Goal: Transaction & Acquisition: Purchase product/service

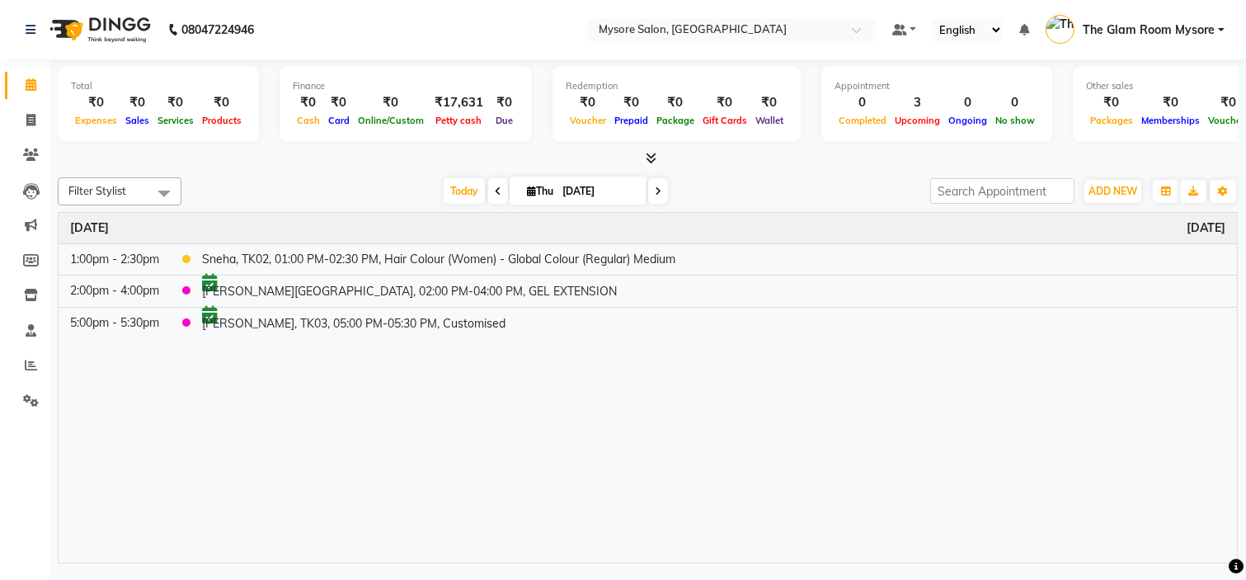
click at [452, 195] on span "Today" at bounding box center [464, 191] width 41 height 26
click at [459, 198] on span "Today" at bounding box center [464, 191] width 41 height 26
click at [658, 192] on span at bounding box center [658, 191] width 20 height 26
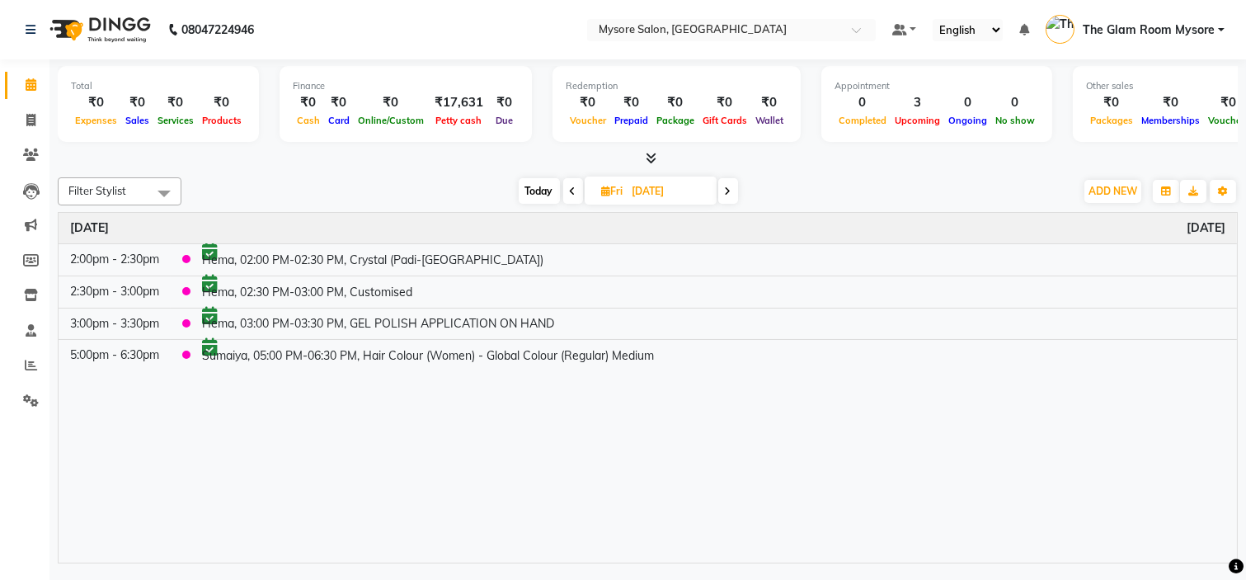
click at [540, 184] on span "Today" at bounding box center [539, 191] width 41 height 26
type input "[DATE]"
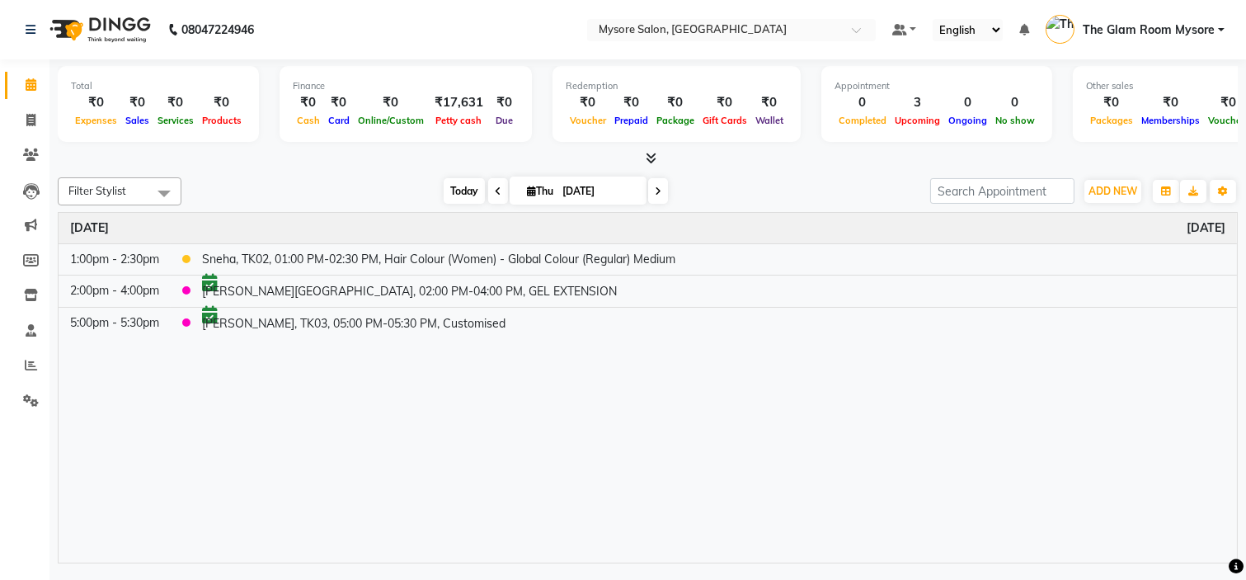
click at [454, 187] on span "Today" at bounding box center [464, 191] width 41 height 26
click at [369, 180] on div "Today Thu 04-09-2025" at bounding box center [556, 191] width 732 height 25
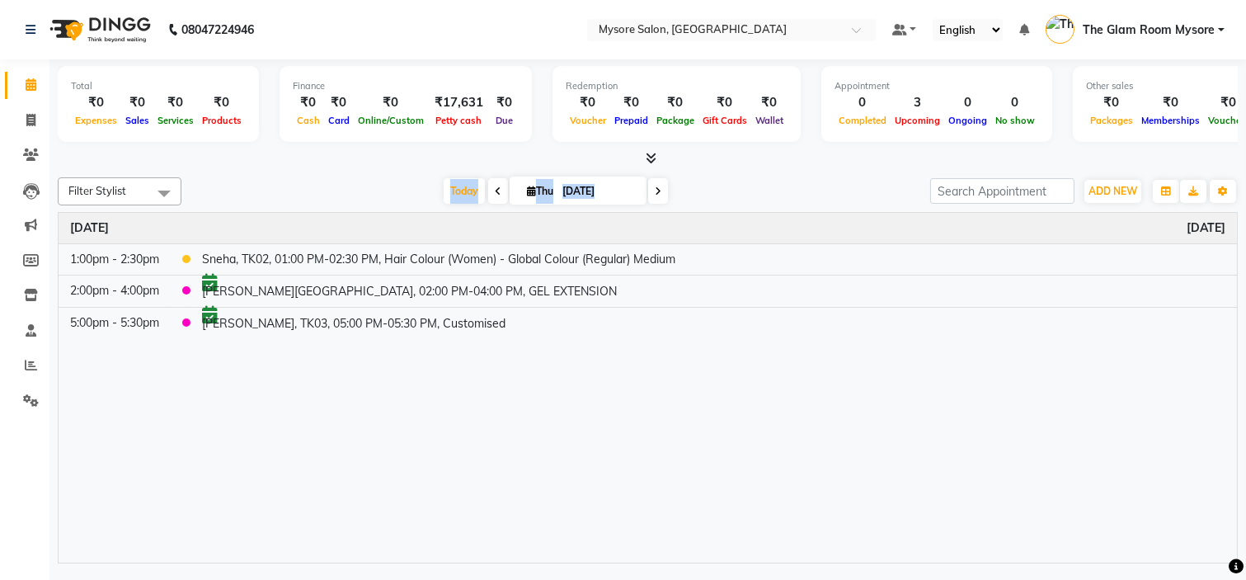
click at [369, 180] on div "Today Thu 04-09-2025" at bounding box center [556, 191] width 732 height 25
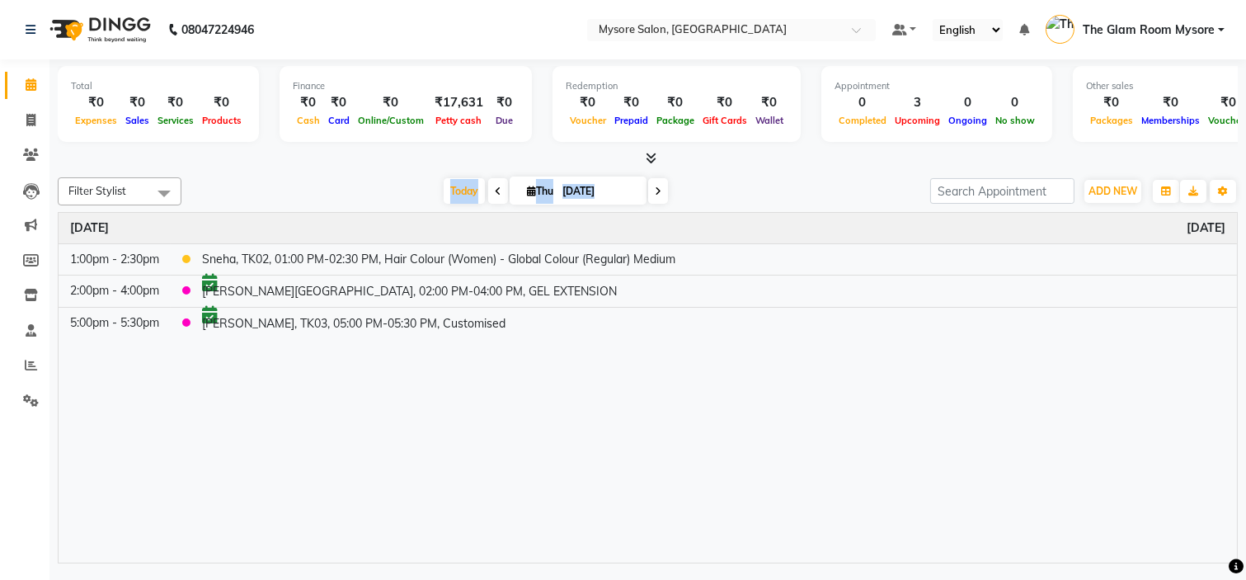
click at [369, 180] on div "Today Thu 04-09-2025" at bounding box center [556, 191] width 732 height 25
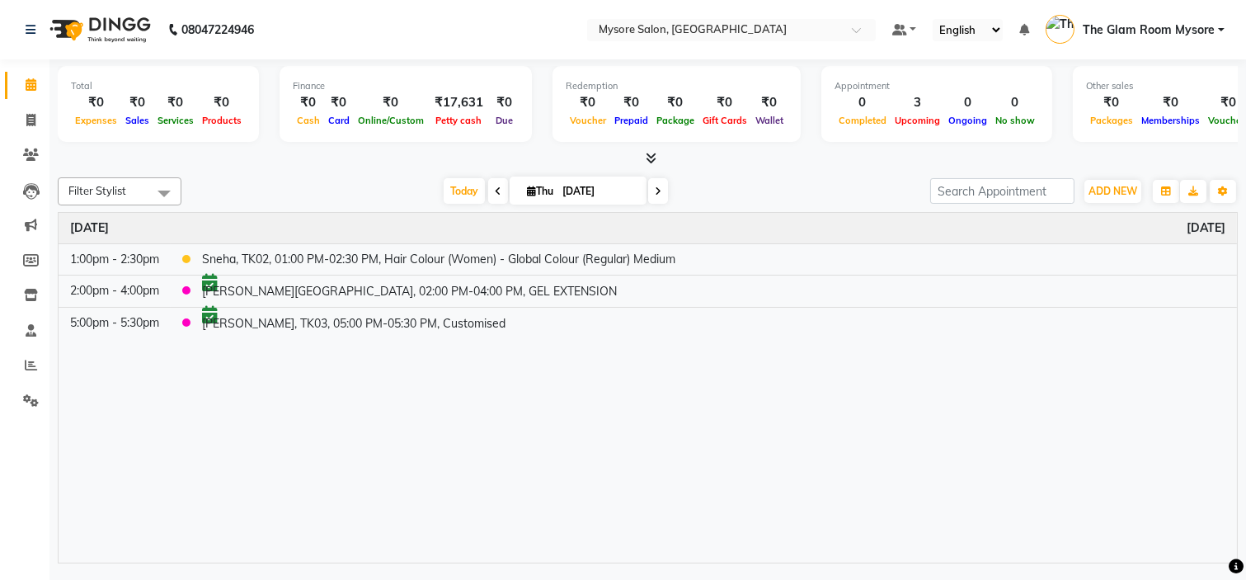
click at [369, 180] on div "Today Thu 04-09-2025" at bounding box center [556, 191] width 732 height 25
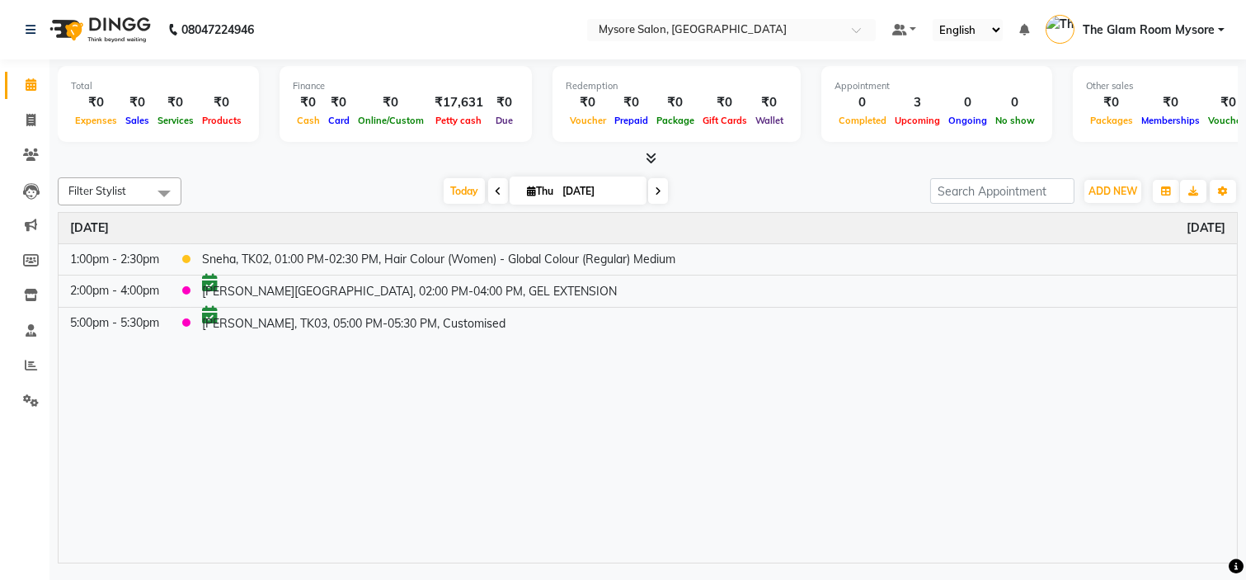
click at [369, 180] on div "Today Thu 04-09-2025" at bounding box center [556, 191] width 732 height 25
click at [454, 188] on span "Today" at bounding box center [464, 191] width 41 height 26
click at [459, 187] on span "Today" at bounding box center [464, 191] width 41 height 26
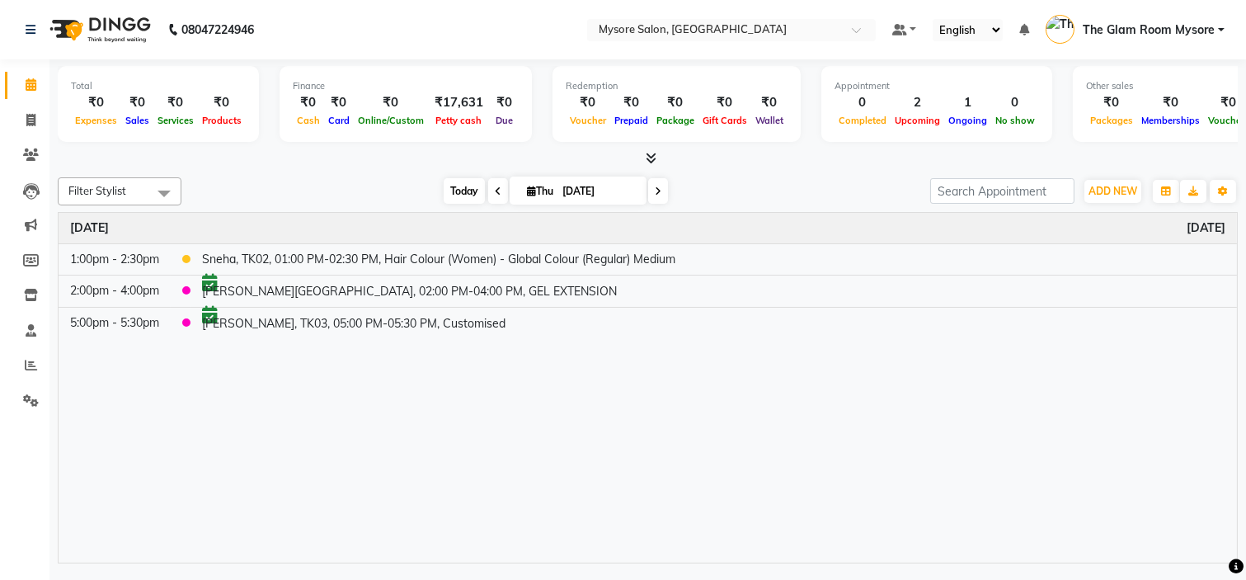
click at [455, 201] on span "Today" at bounding box center [464, 191] width 41 height 26
click at [338, 186] on div "Today Thu 04-09-2025" at bounding box center [556, 191] width 732 height 25
click at [449, 192] on span "Today" at bounding box center [464, 191] width 41 height 26
click at [460, 187] on span "Today" at bounding box center [464, 191] width 41 height 26
click at [454, 186] on span "Today" at bounding box center [464, 191] width 41 height 26
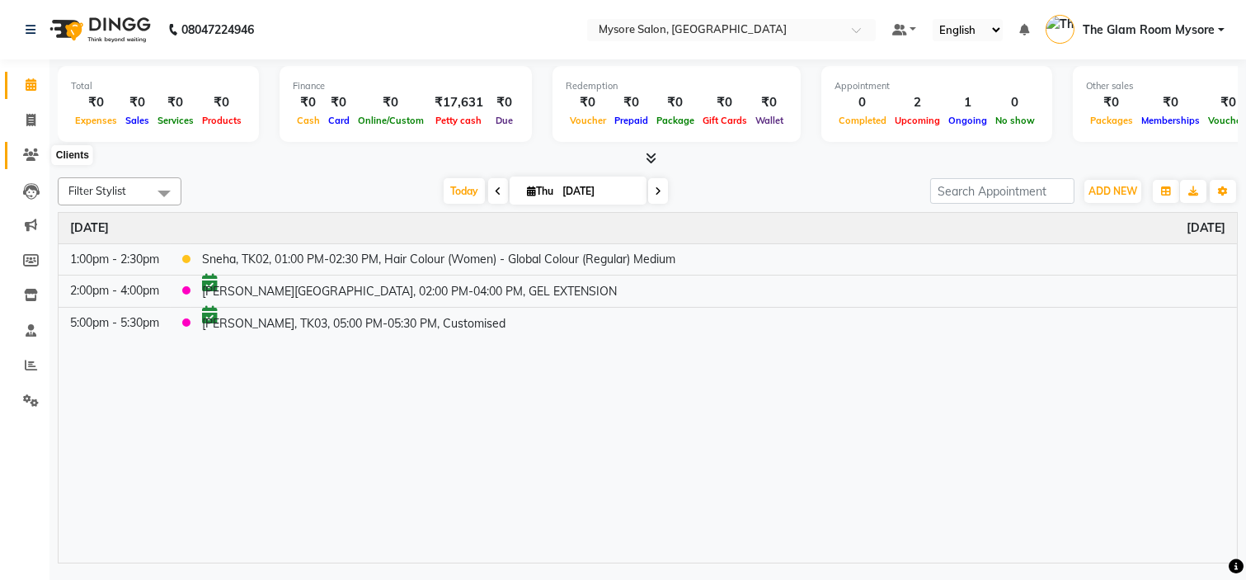
click at [22, 147] on span at bounding box center [30, 155] width 29 height 19
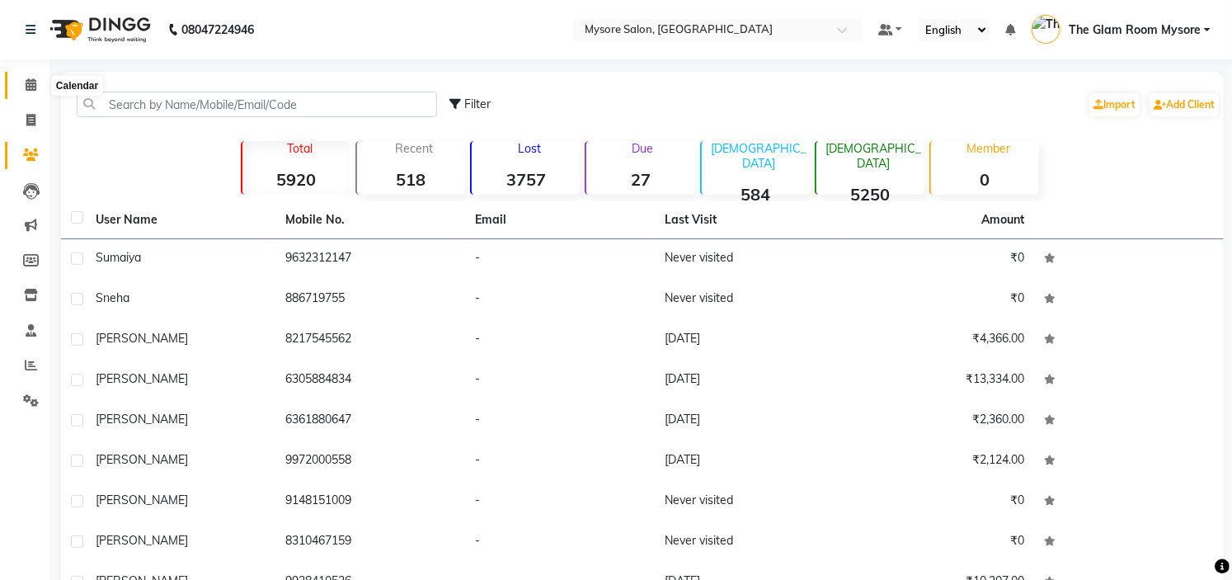
click at [36, 82] on span at bounding box center [30, 85] width 29 height 19
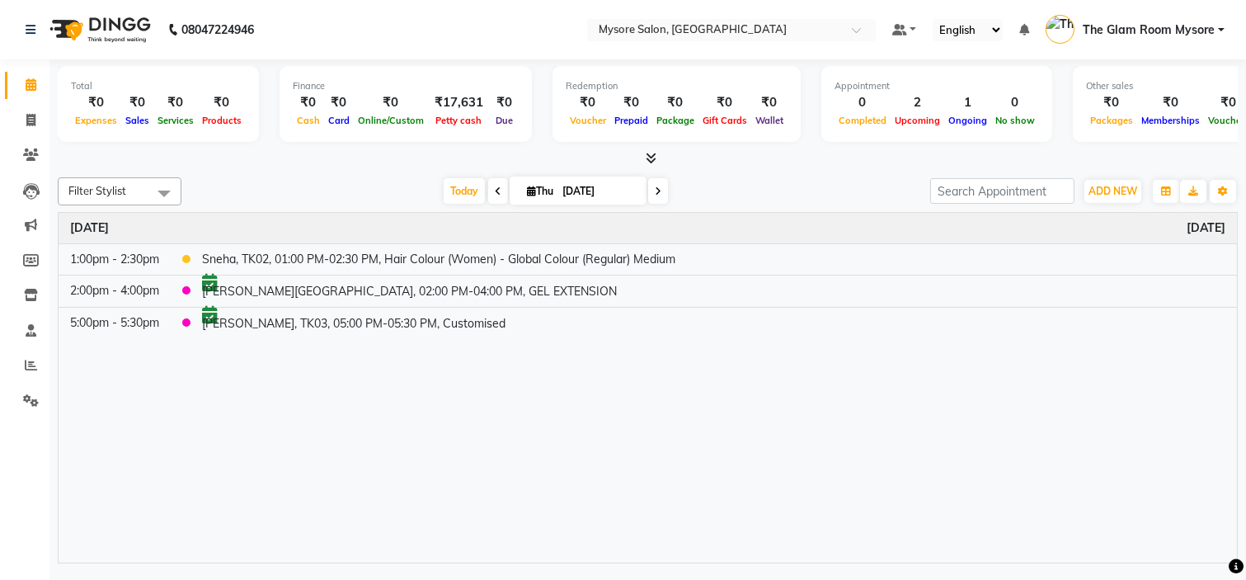
click at [574, 190] on input "[DATE]" at bounding box center [599, 191] width 82 height 25
select select "9"
select select "2025"
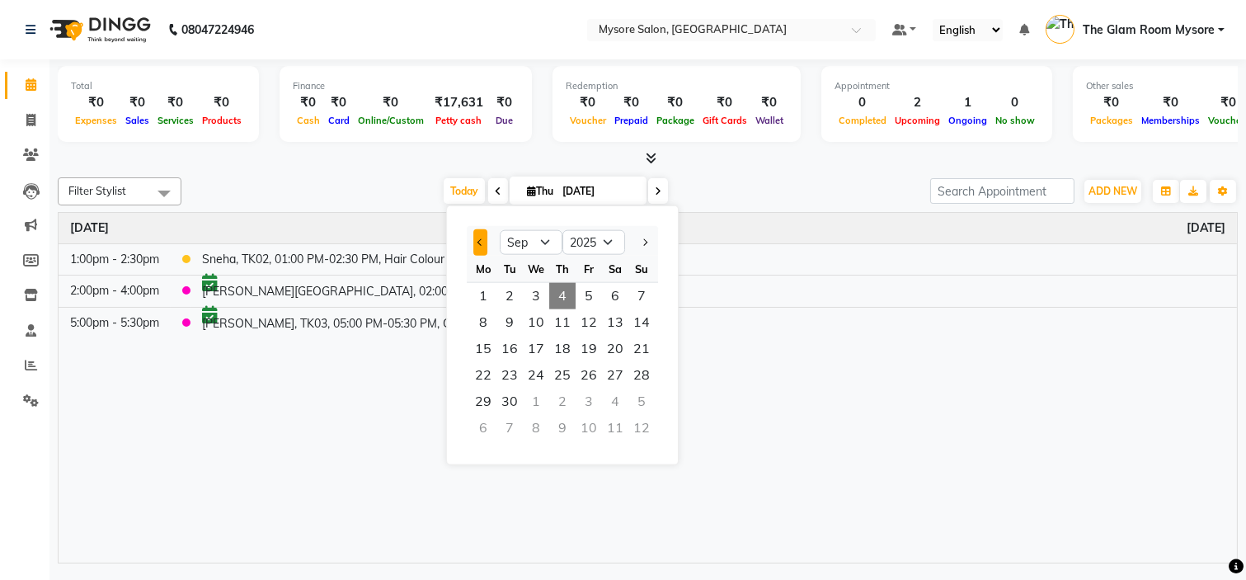
click at [478, 240] on span "Previous month" at bounding box center [481, 241] width 7 height 7
select select "8"
click at [640, 374] on span "24" at bounding box center [642, 375] width 26 height 26
type input "24-08-2025"
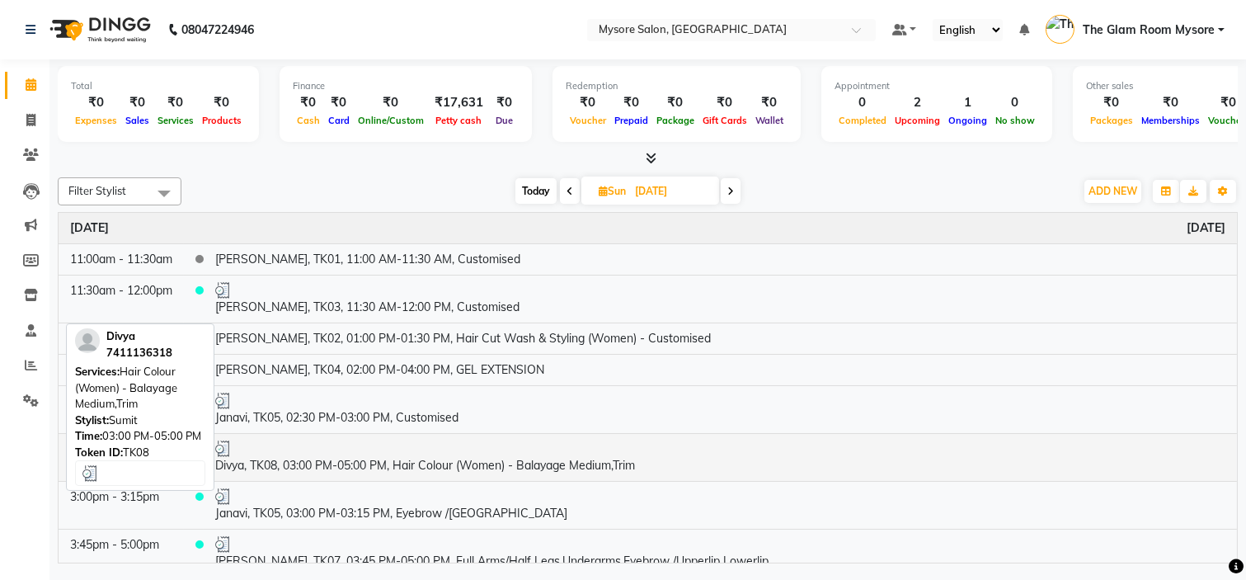
click at [696, 448] on div at bounding box center [720, 448] width 1010 height 16
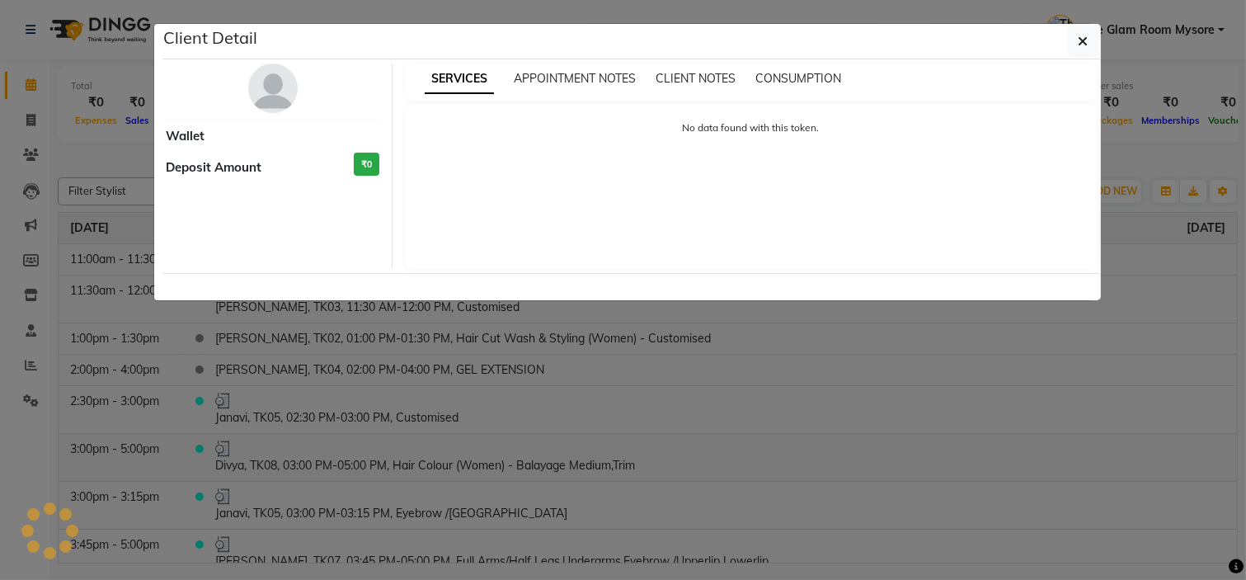
select select "3"
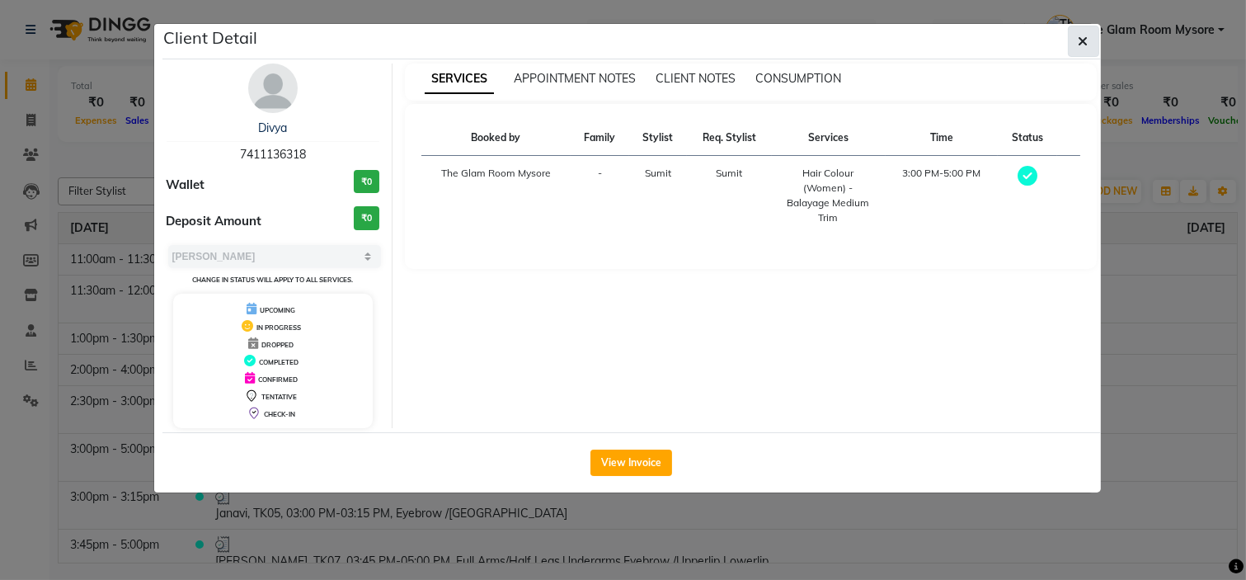
click at [1085, 41] on icon "button" at bounding box center [1084, 41] width 10 height 13
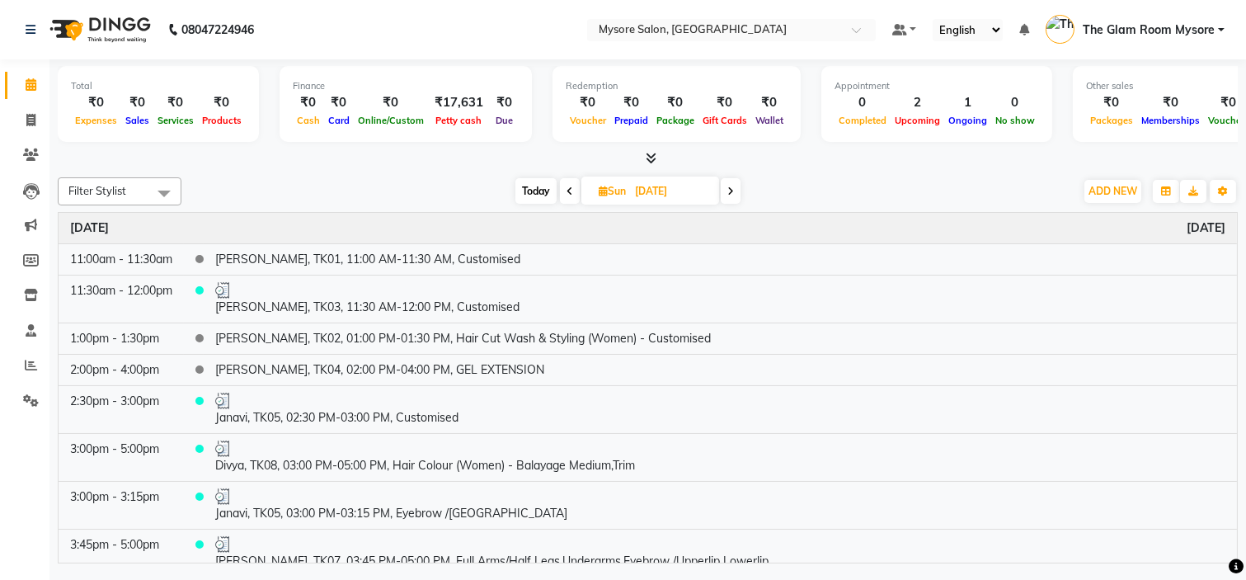
click at [530, 193] on span "Today" at bounding box center [536, 191] width 41 height 26
type input "[DATE]"
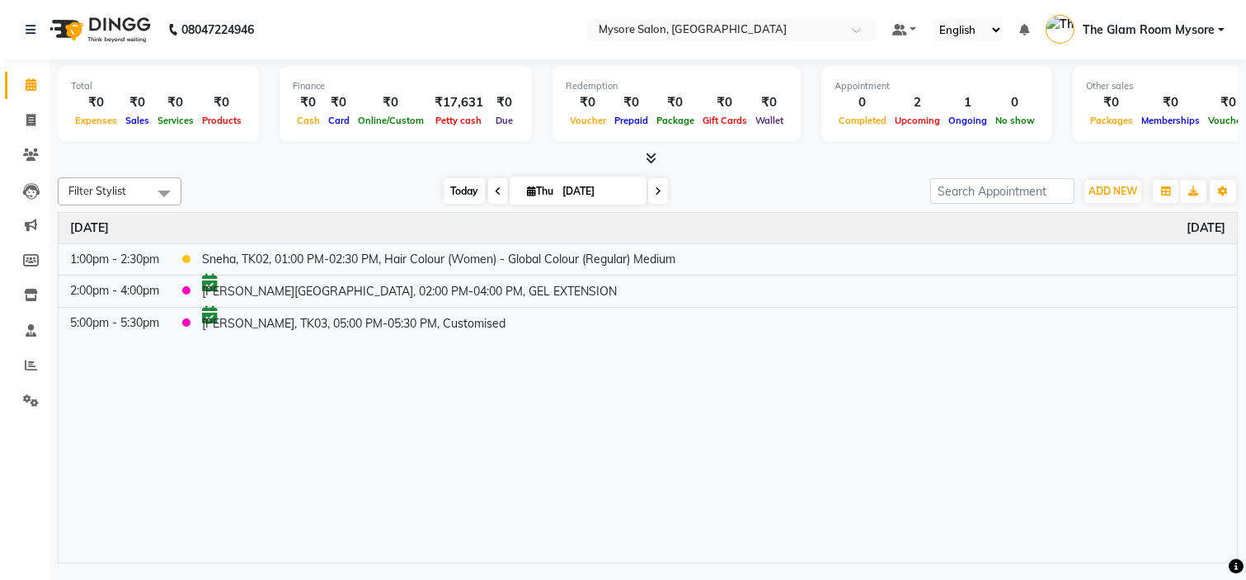
click at [445, 190] on span "Today" at bounding box center [464, 191] width 41 height 26
click at [377, 165] on div at bounding box center [648, 158] width 1180 height 17
click at [459, 191] on span "Today" at bounding box center [464, 191] width 41 height 26
click at [384, 177] on div "Filter Stylist Select All Anilg Ankita Arpitha Arti Ashwini Ayaan DR. Apurva Fa…" at bounding box center [648, 191] width 1180 height 28
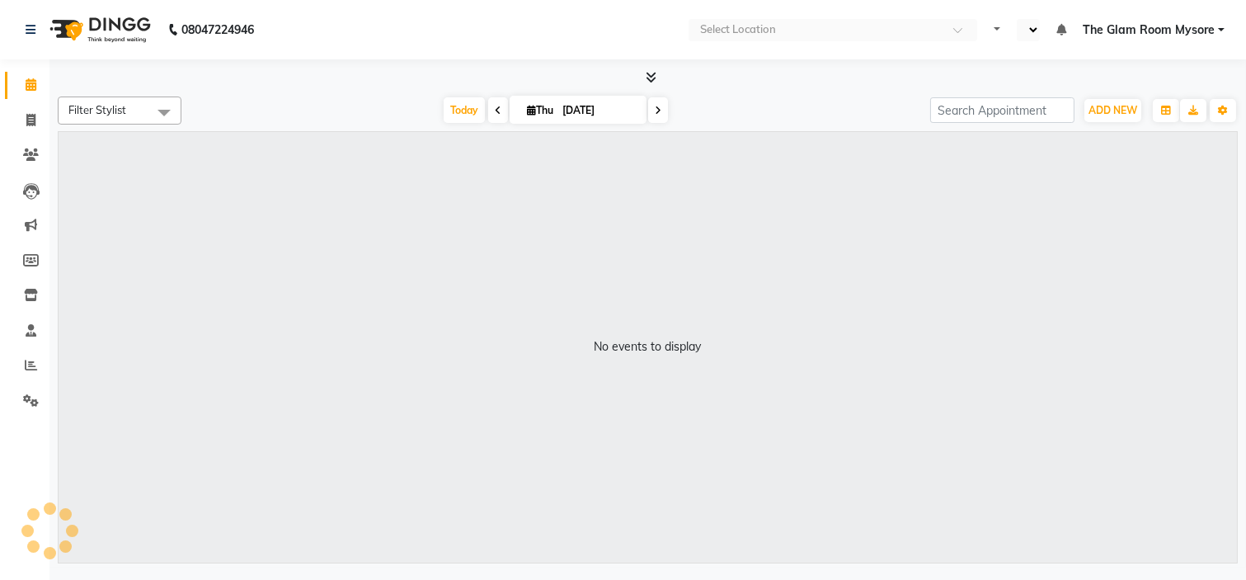
select select "en"
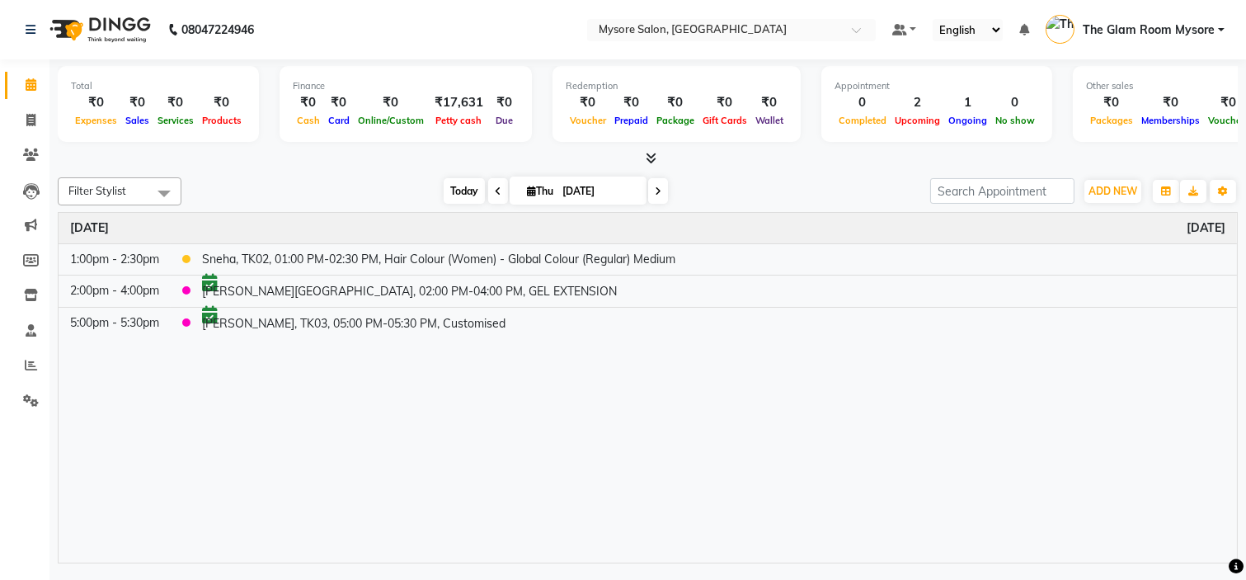
click at [449, 180] on span "Today" at bounding box center [464, 191] width 41 height 26
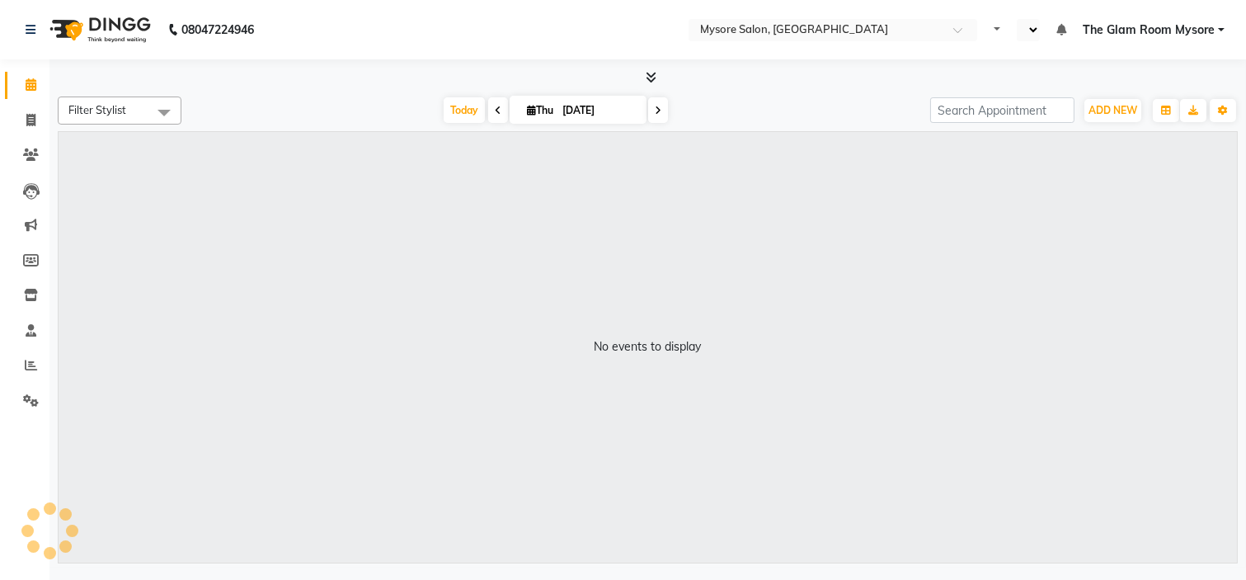
select select "en"
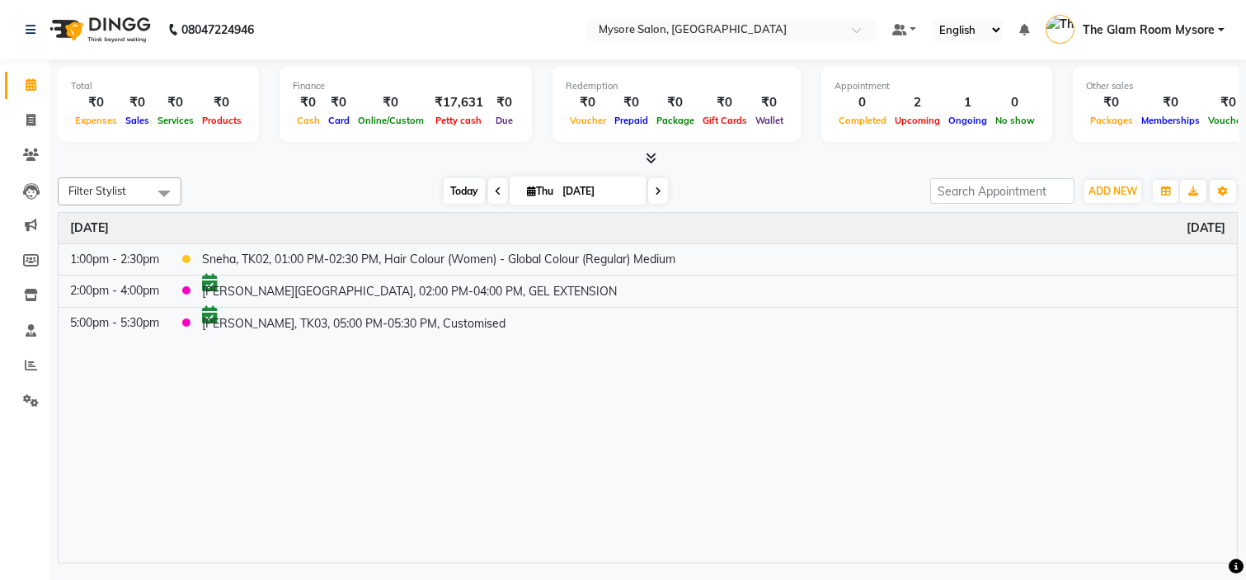
click at [462, 186] on span "Today" at bounding box center [464, 191] width 41 height 26
click at [459, 186] on span "Today" at bounding box center [464, 191] width 41 height 26
click at [459, 180] on span "Today" at bounding box center [464, 191] width 41 height 26
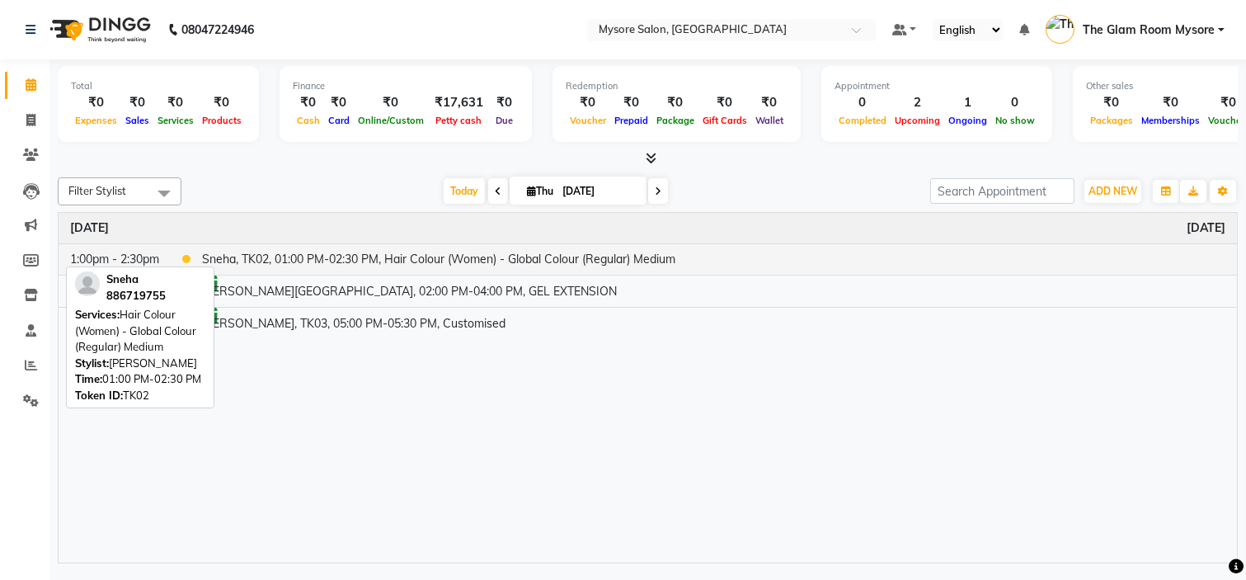
click at [399, 249] on td "Sneha, TK02, 01:00 PM-02:30 PM, Hair Colour (Women) - Global Colour (Regular) M…" at bounding box center [714, 258] width 1047 height 31
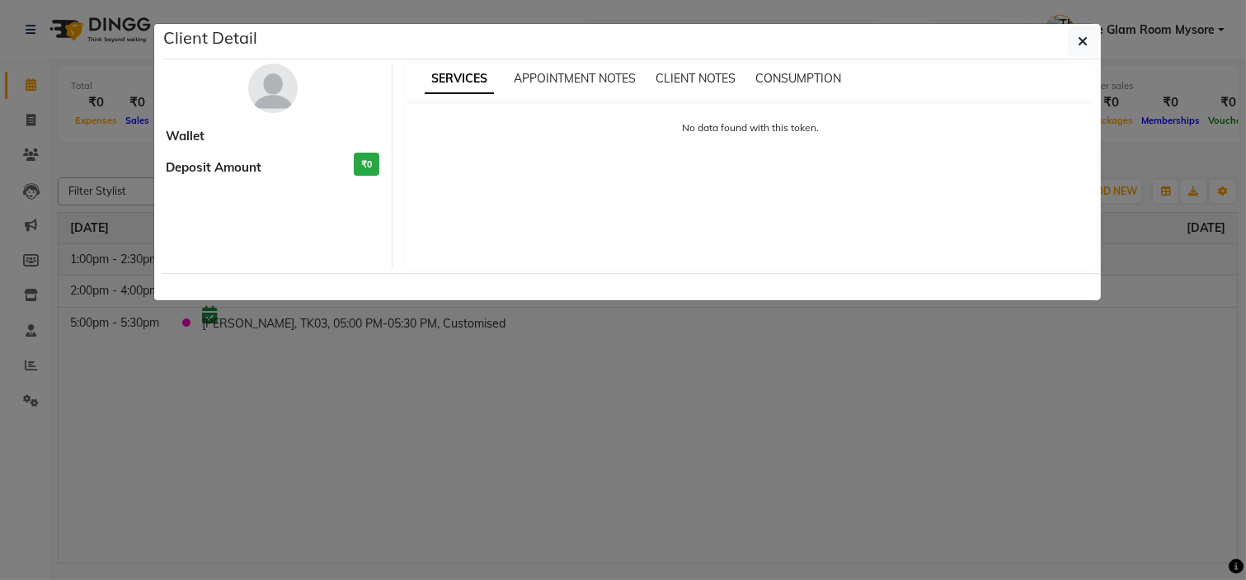
select select "1"
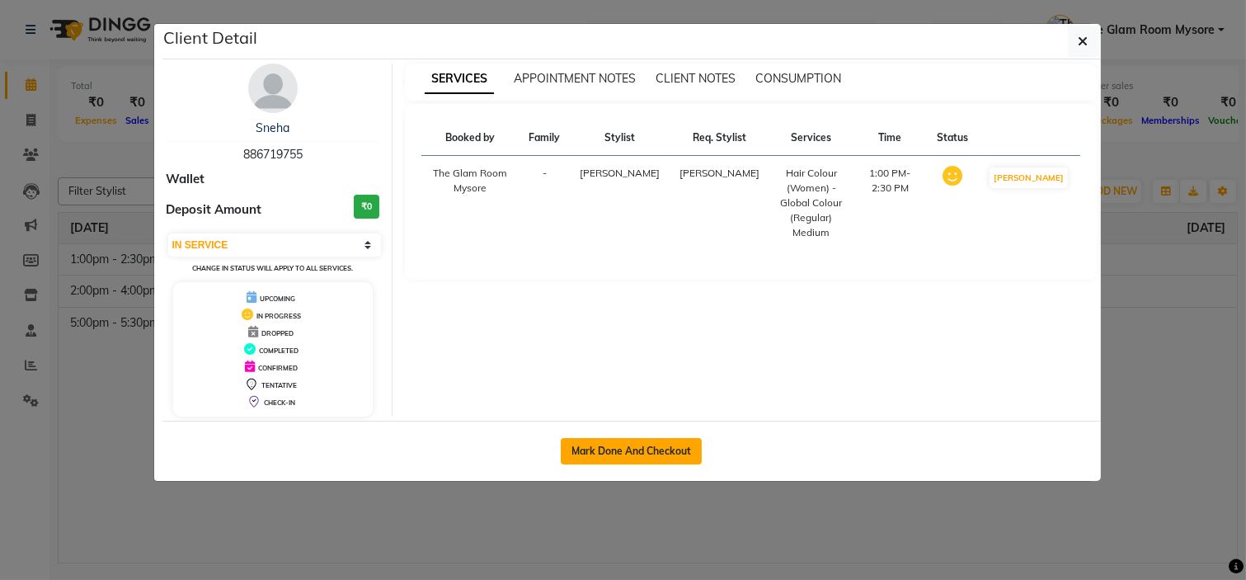
click at [656, 452] on button "Mark Done And Checkout" at bounding box center [631, 451] width 141 height 26
select select "service"
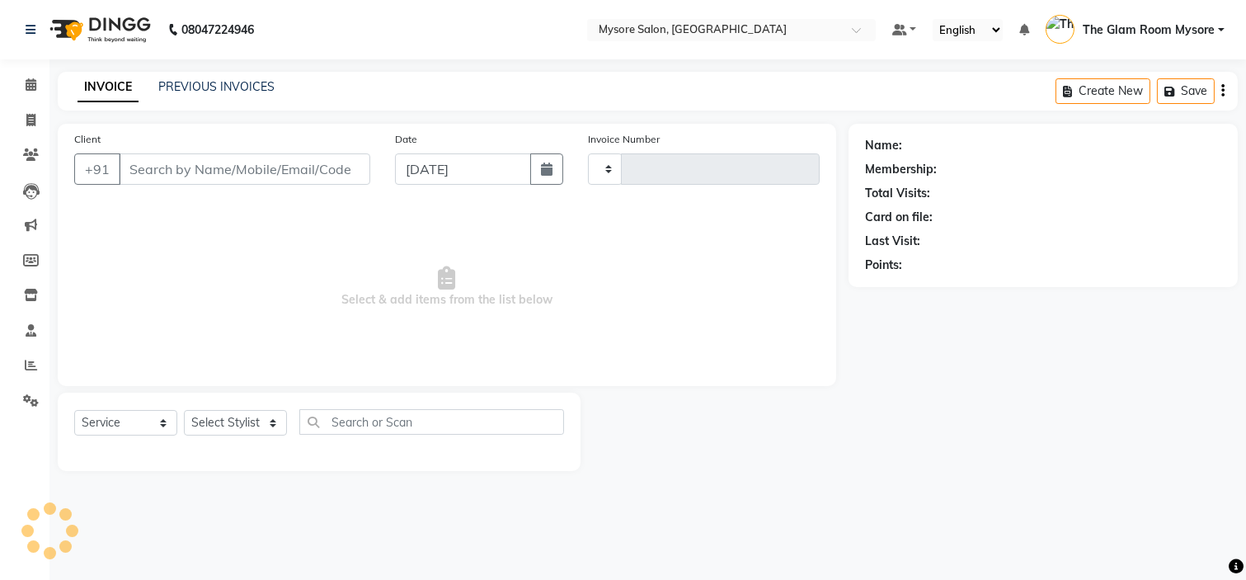
type input "1152"
select select "4255"
type input "886719755"
select select "66079"
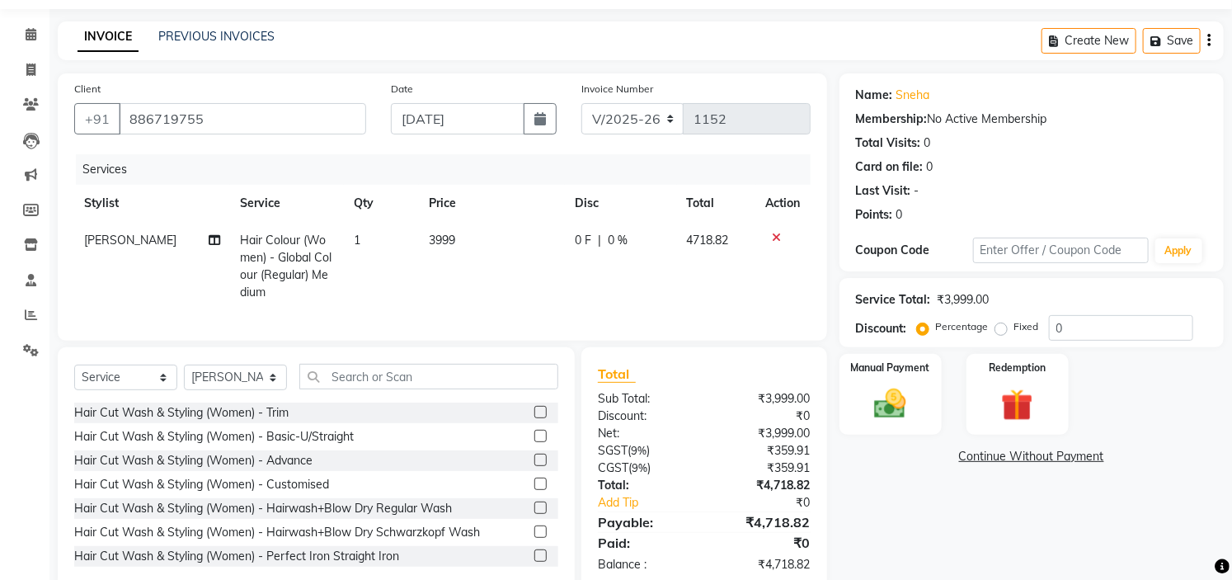
scroll to position [99, 0]
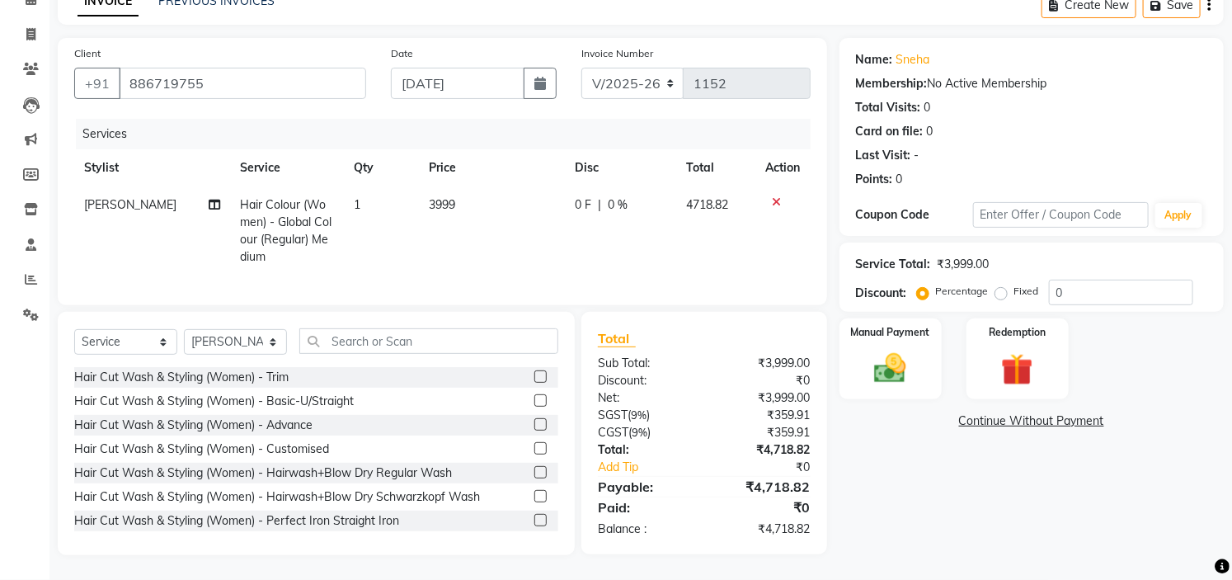
click at [483, 195] on td "3999" at bounding box center [492, 230] width 146 height 89
select select "66079"
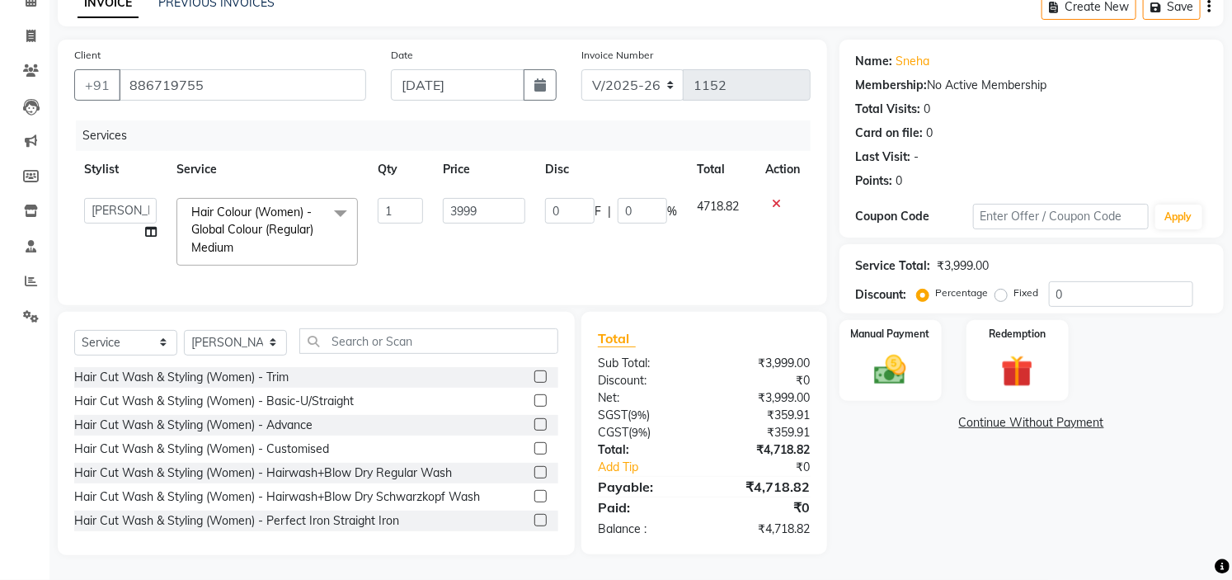
click at [341, 198] on span at bounding box center [340, 213] width 33 height 31
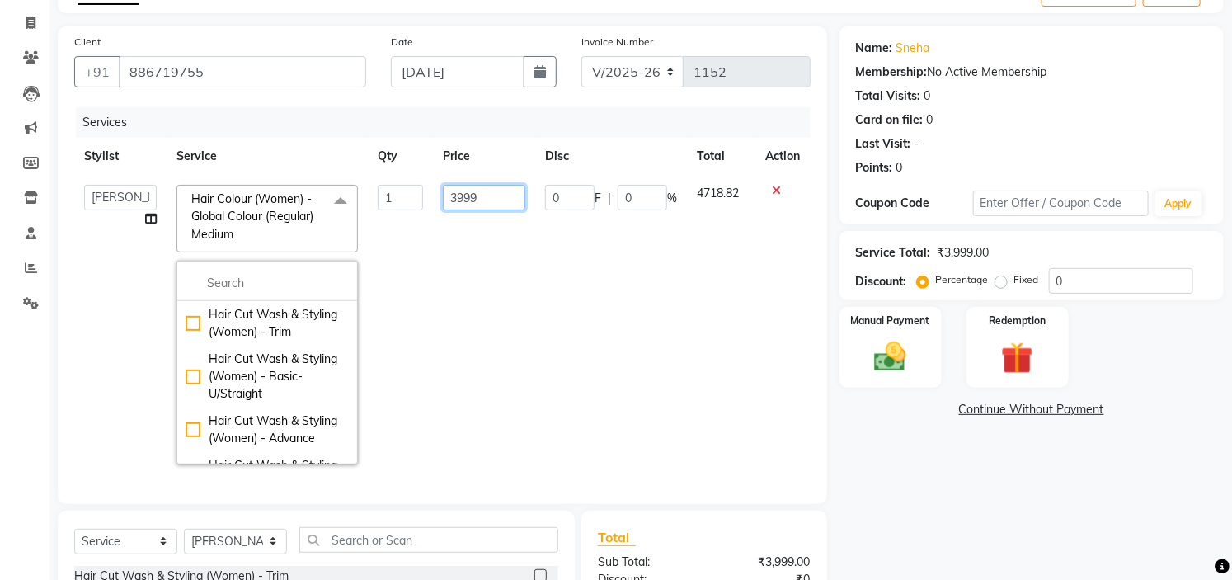
click at [504, 199] on input "3999" at bounding box center [484, 198] width 82 height 26
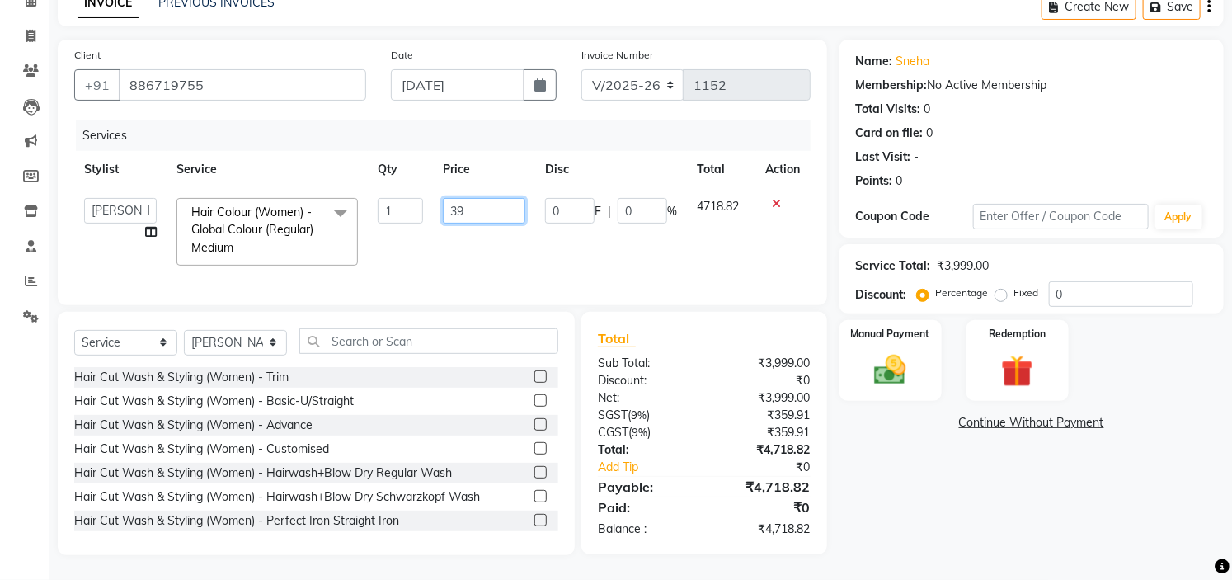
type input "3"
type input "7000"
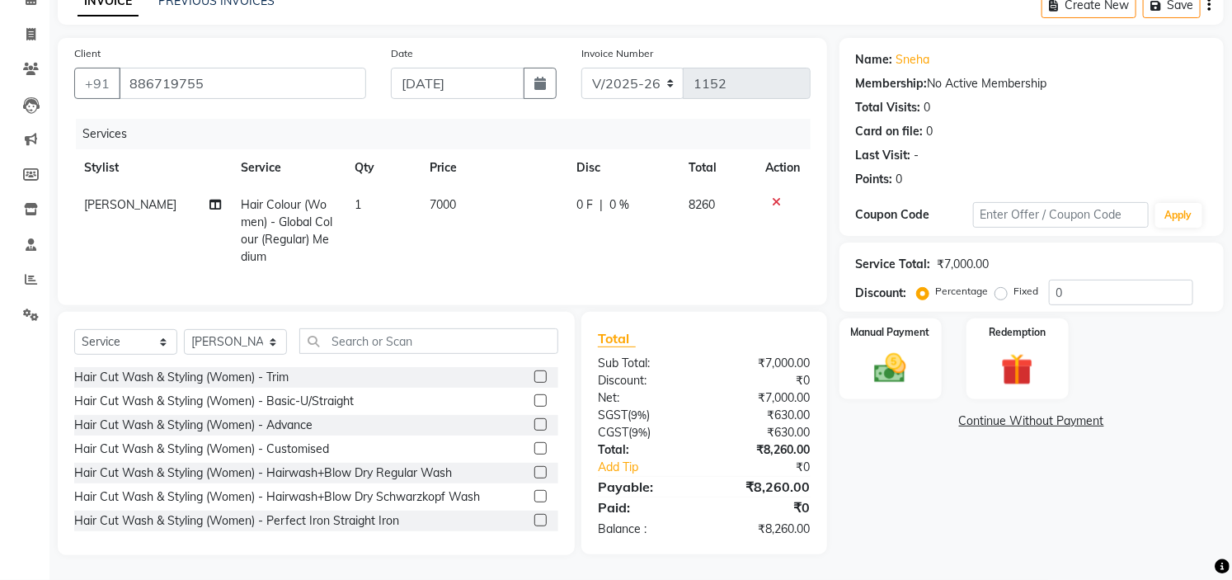
click at [910, 463] on div "Name: Sneha Membership: No Active Membership Total Visits: 0 Card on file: 0 La…" at bounding box center [1038, 296] width 397 height 517
click at [873, 350] on img at bounding box center [891, 369] width 54 height 38
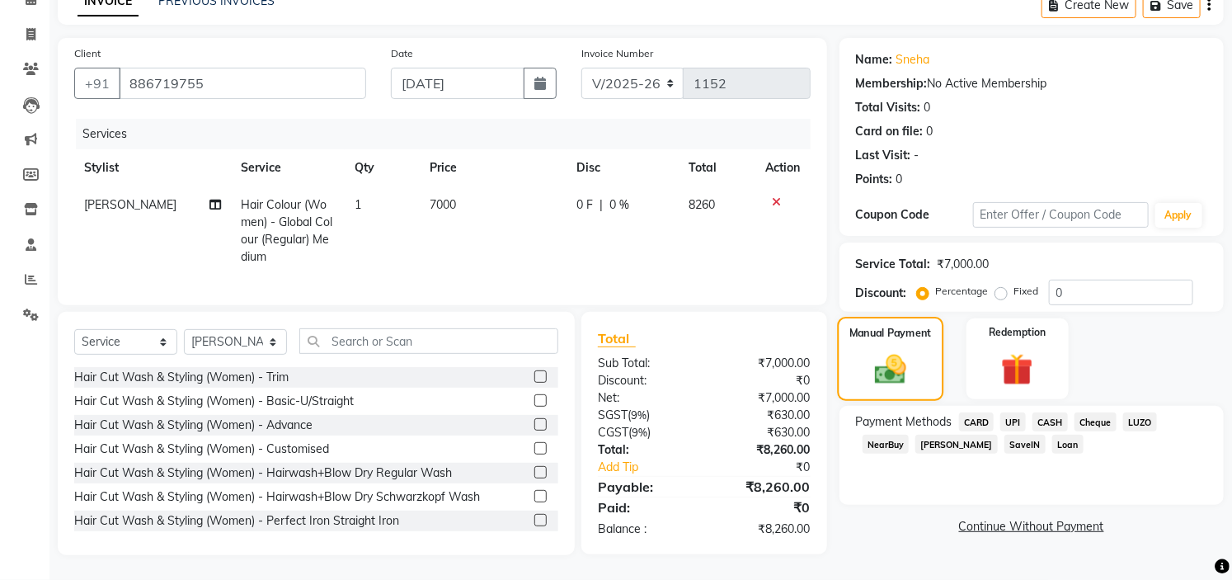
click at [873, 351] on img at bounding box center [889, 369] width 51 height 36
click at [980, 389] on div "Name: Sneha Membership: No Active Membership Total Visits: 0 Card on file: 0 La…" at bounding box center [1038, 296] width 397 height 517
click at [977, 412] on span "CARD" at bounding box center [976, 421] width 35 height 19
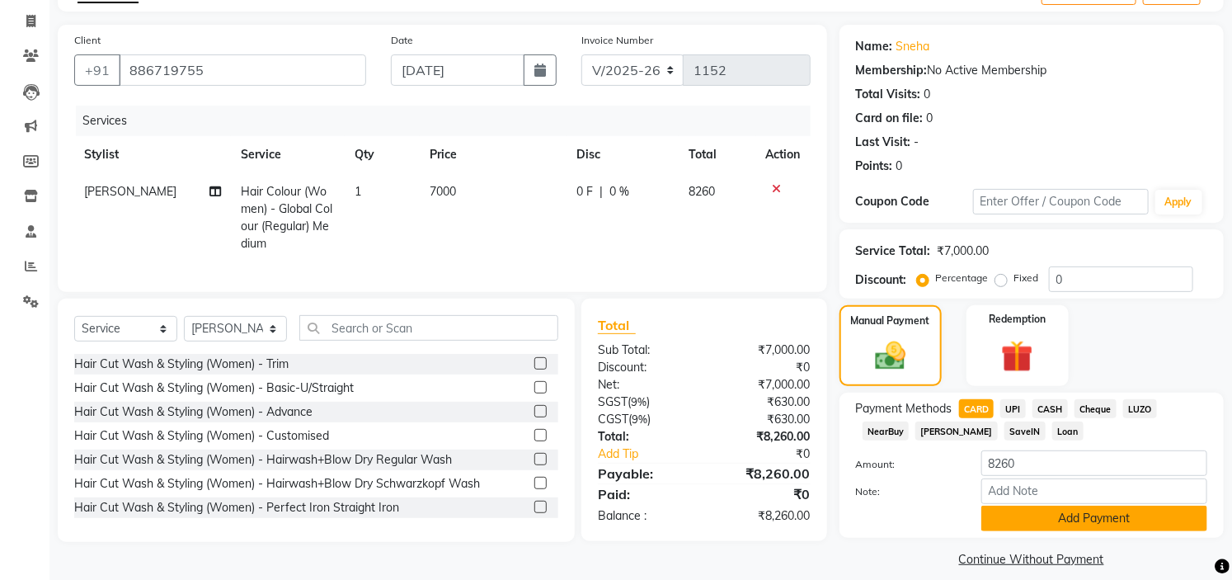
click at [1080, 525] on button "Add Payment" at bounding box center [1095, 519] width 226 height 26
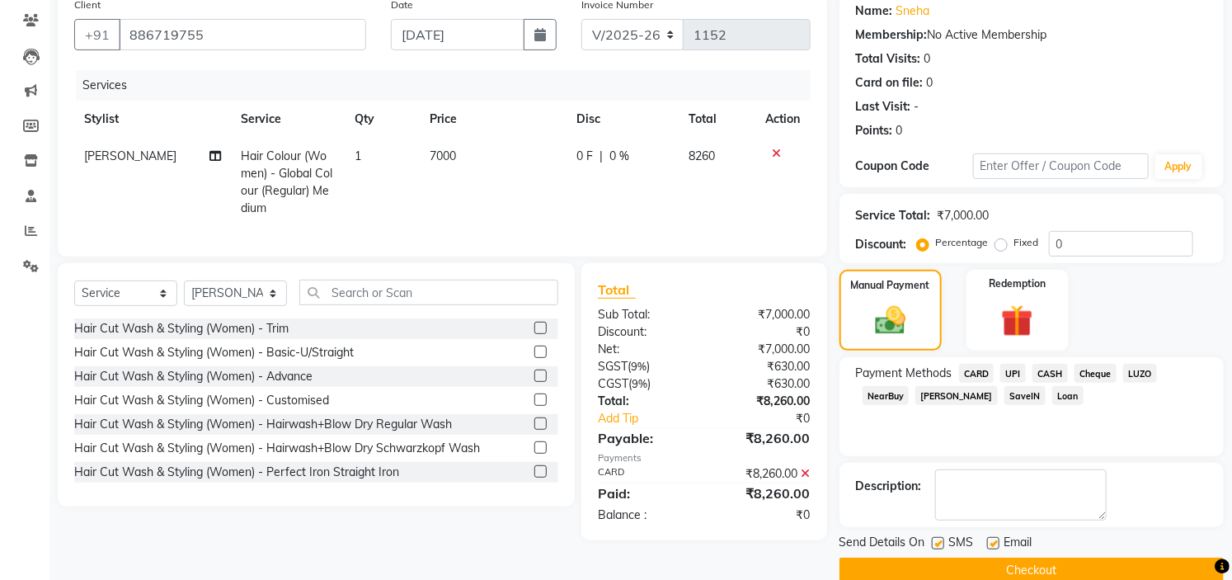
scroll to position [162, 0]
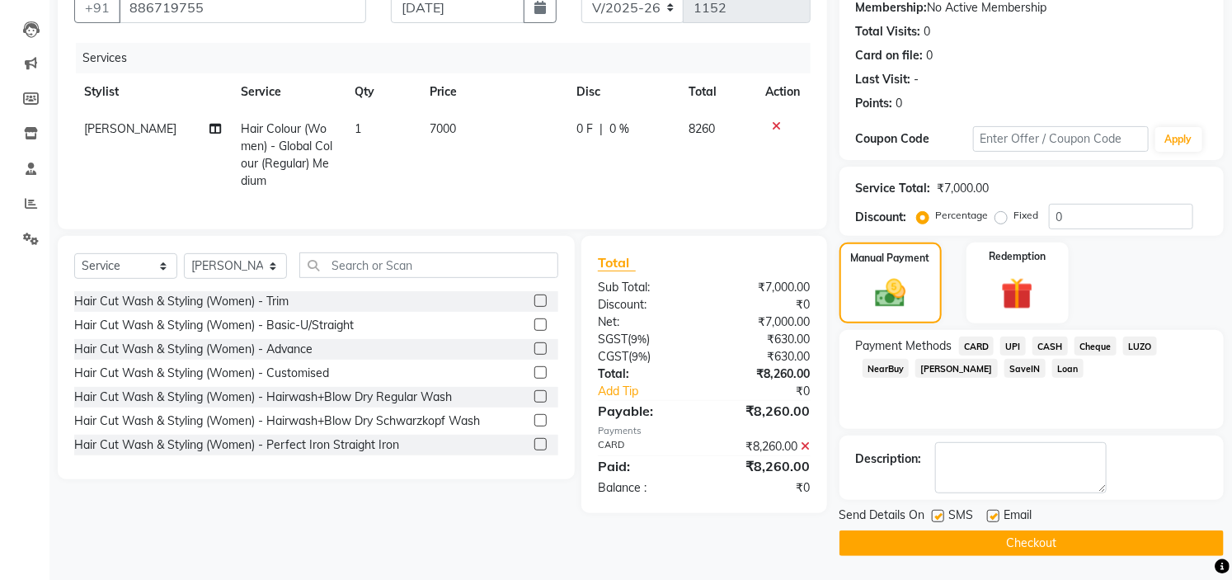
click at [1053, 544] on button "Checkout" at bounding box center [1032, 543] width 384 height 26
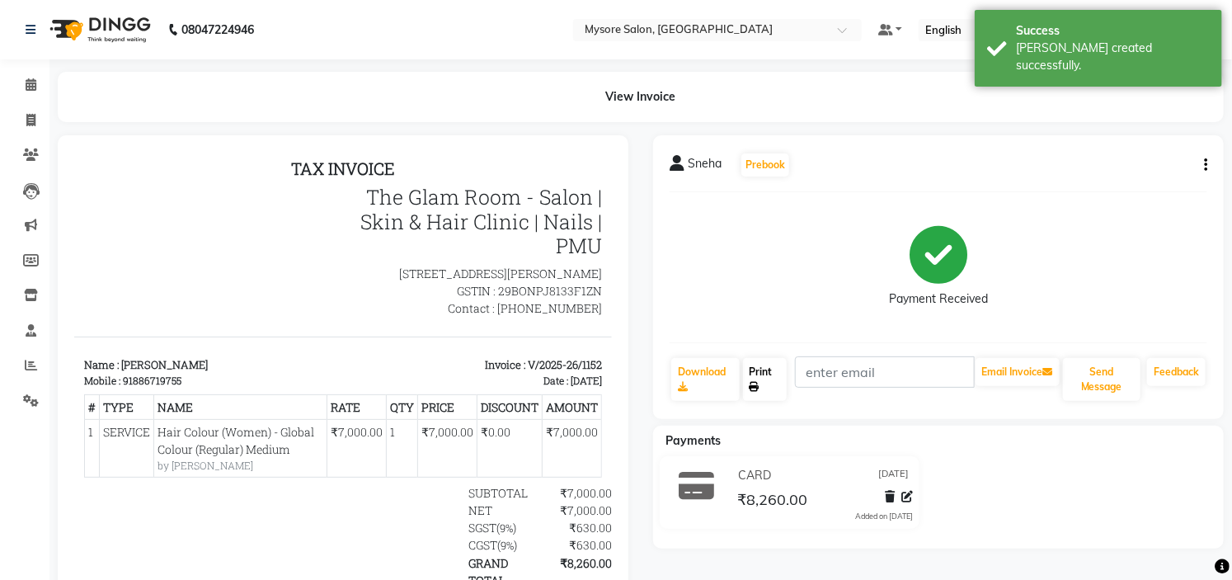
click at [773, 373] on link "Print" at bounding box center [765, 379] width 45 height 43
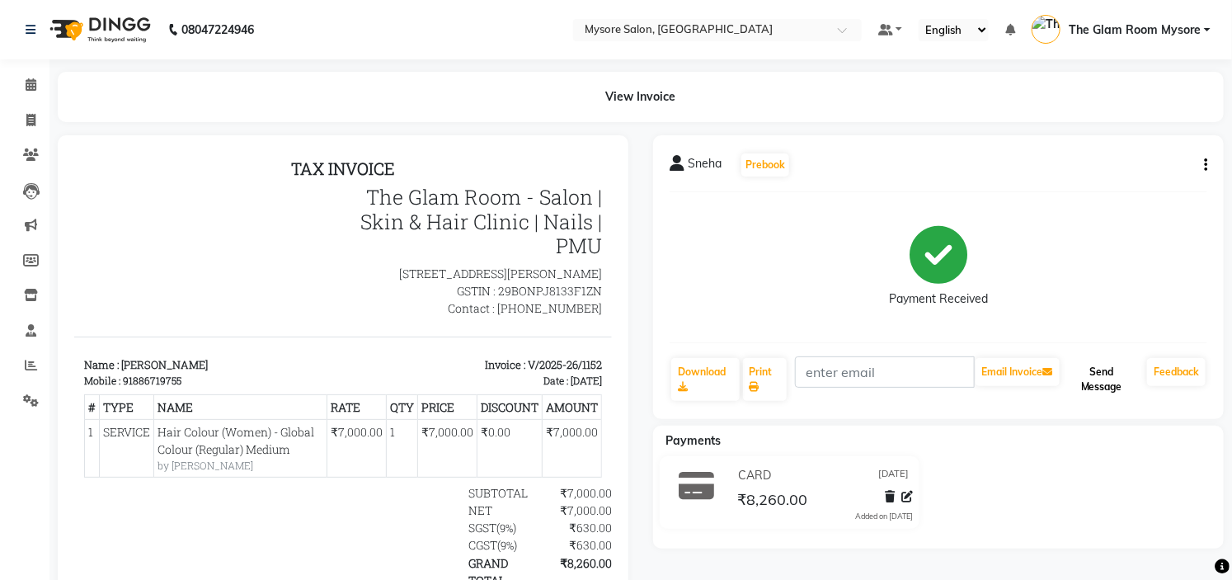
click at [1095, 375] on button "Send Message" at bounding box center [1102, 379] width 78 height 43
click at [205, 145] on div at bounding box center [343, 439] width 571 height 609
click at [31, 81] on icon at bounding box center [31, 84] width 11 height 12
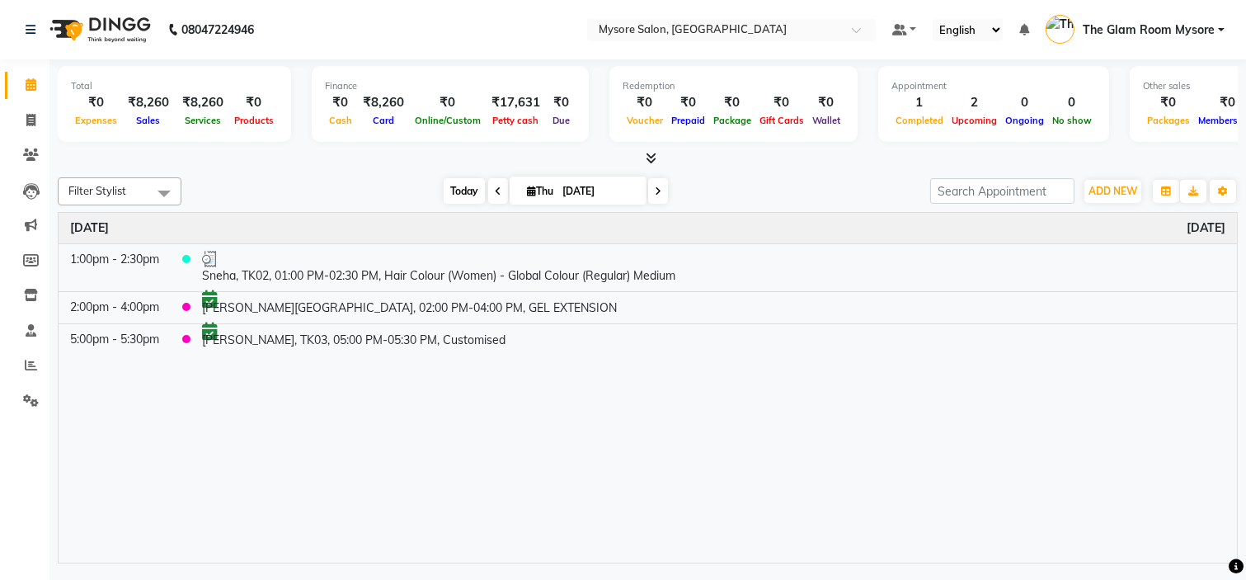
click at [466, 192] on span "Today" at bounding box center [464, 191] width 41 height 26
